Goal: Information Seeking & Learning: Learn about a topic

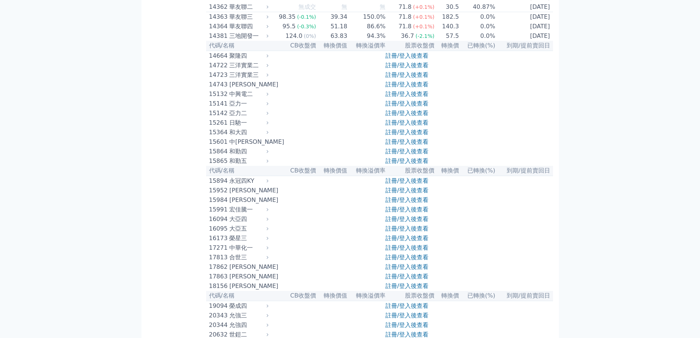
scroll to position [184, 0]
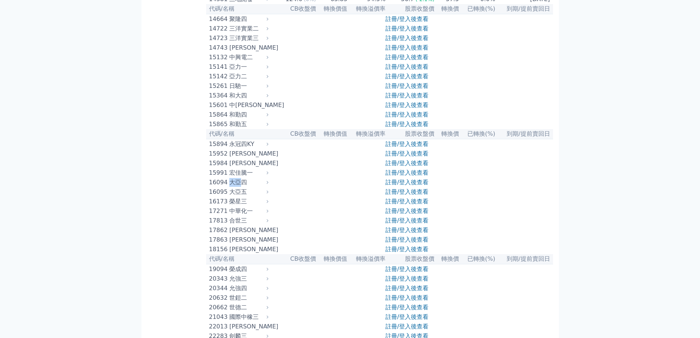
drag, startPoint x: 232, startPoint y: 206, endPoint x: 242, endPoint y: 206, distance: 9.6
click at [242, 187] on div "大亞四" at bounding box center [248, 182] width 38 height 9
drag, startPoint x: 232, startPoint y: 215, endPoint x: 239, endPoint y: 214, distance: 7.1
click at [239, 196] on div "大亞五" at bounding box center [248, 192] width 38 height 9
drag, startPoint x: 248, startPoint y: 216, endPoint x: 232, endPoint y: 215, distance: 16.6
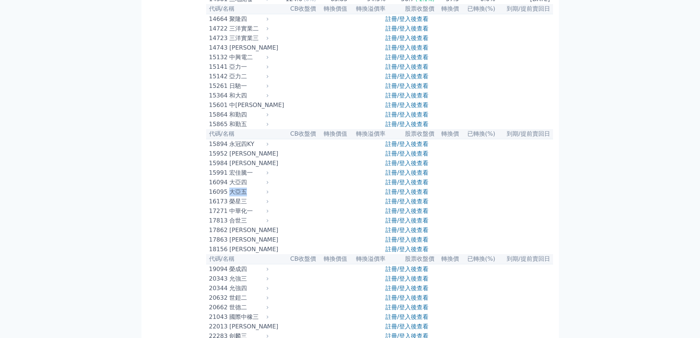
click at [232, 196] on div "大亞五" at bounding box center [248, 192] width 38 height 9
click at [238, 254] on div "[PERSON_NAME]" at bounding box center [248, 249] width 38 height 9
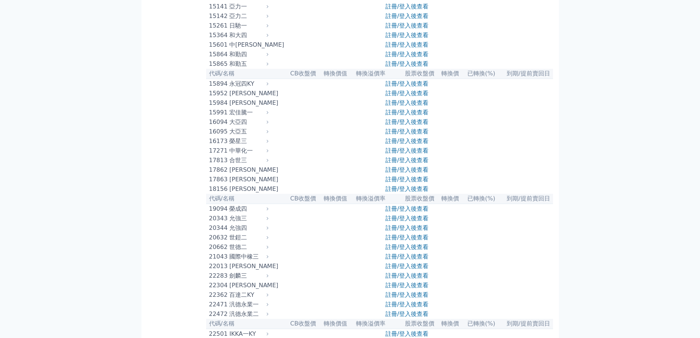
scroll to position [257, 0]
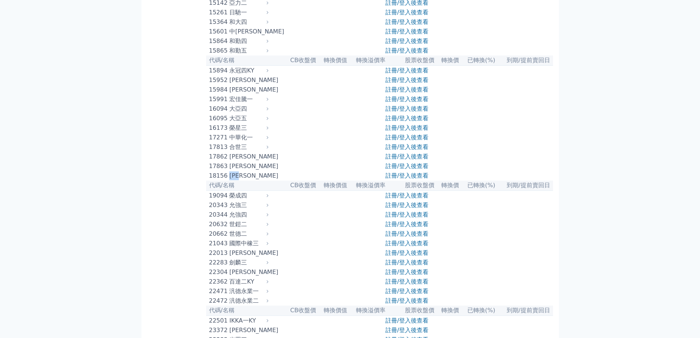
drag, startPoint x: 246, startPoint y: 204, endPoint x: 232, endPoint y: 204, distance: 13.2
click at [232, 180] on div "[PERSON_NAME]" at bounding box center [248, 175] width 38 height 9
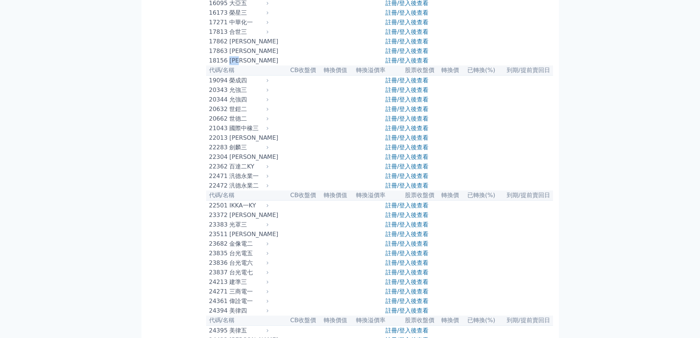
scroll to position [404, 0]
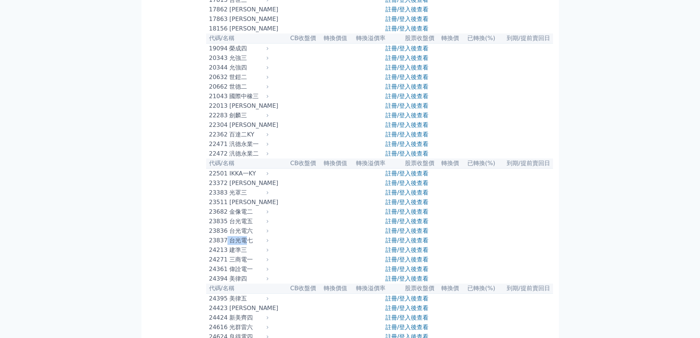
drag, startPoint x: 246, startPoint y: 284, endPoint x: 227, endPoint y: 283, distance: 18.8
click at [227, 245] on div "23837 台光電七" at bounding box center [237, 240] width 56 height 9
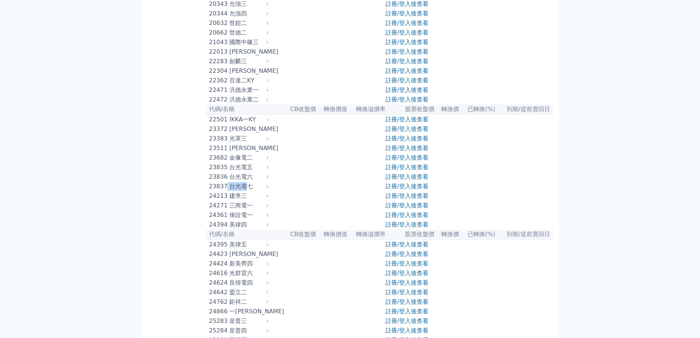
scroll to position [478, 0]
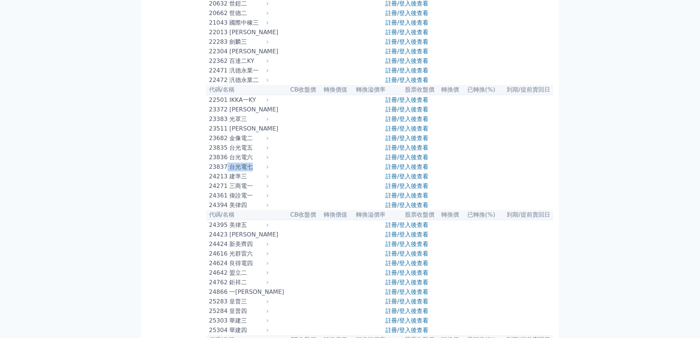
drag, startPoint x: 255, startPoint y: 211, endPoint x: 228, endPoint y: 210, distance: 26.8
click at [228, 171] on div "23837 台光電七" at bounding box center [237, 167] width 56 height 9
click at [251, 171] on div "台光電七" at bounding box center [248, 167] width 38 height 9
drag, startPoint x: 229, startPoint y: 140, endPoint x: 244, endPoint y: 140, distance: 15.8
click at [244, 104] on div "22501 IKKA一KY" at bounding box center [237, 100] width 56 height 9
